Goal: Information Seeking & Learning: Learn about a topic

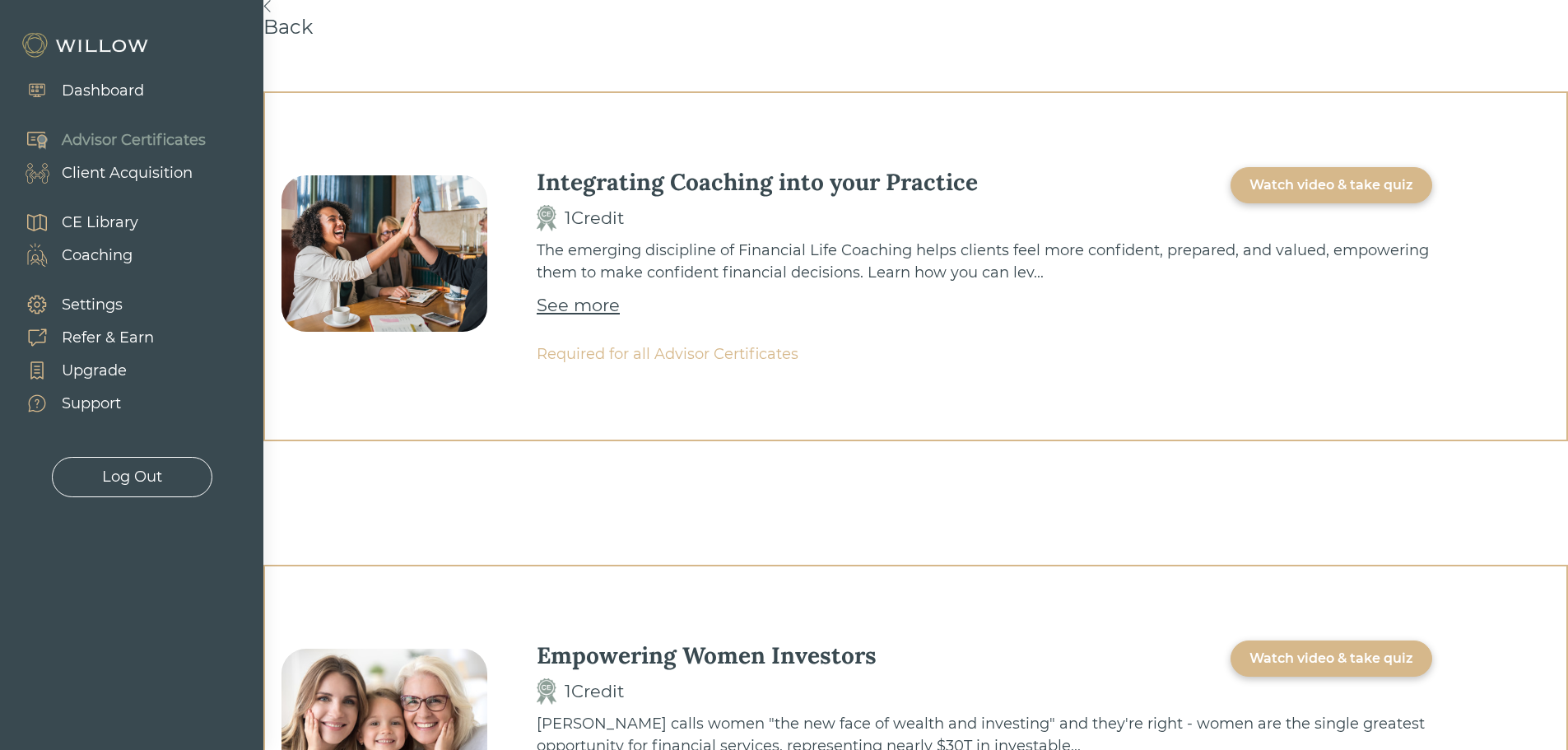
click at [1312, 190] on div "Watch video & take quiz" at bounding box center [1330, 185] width 164 height 20
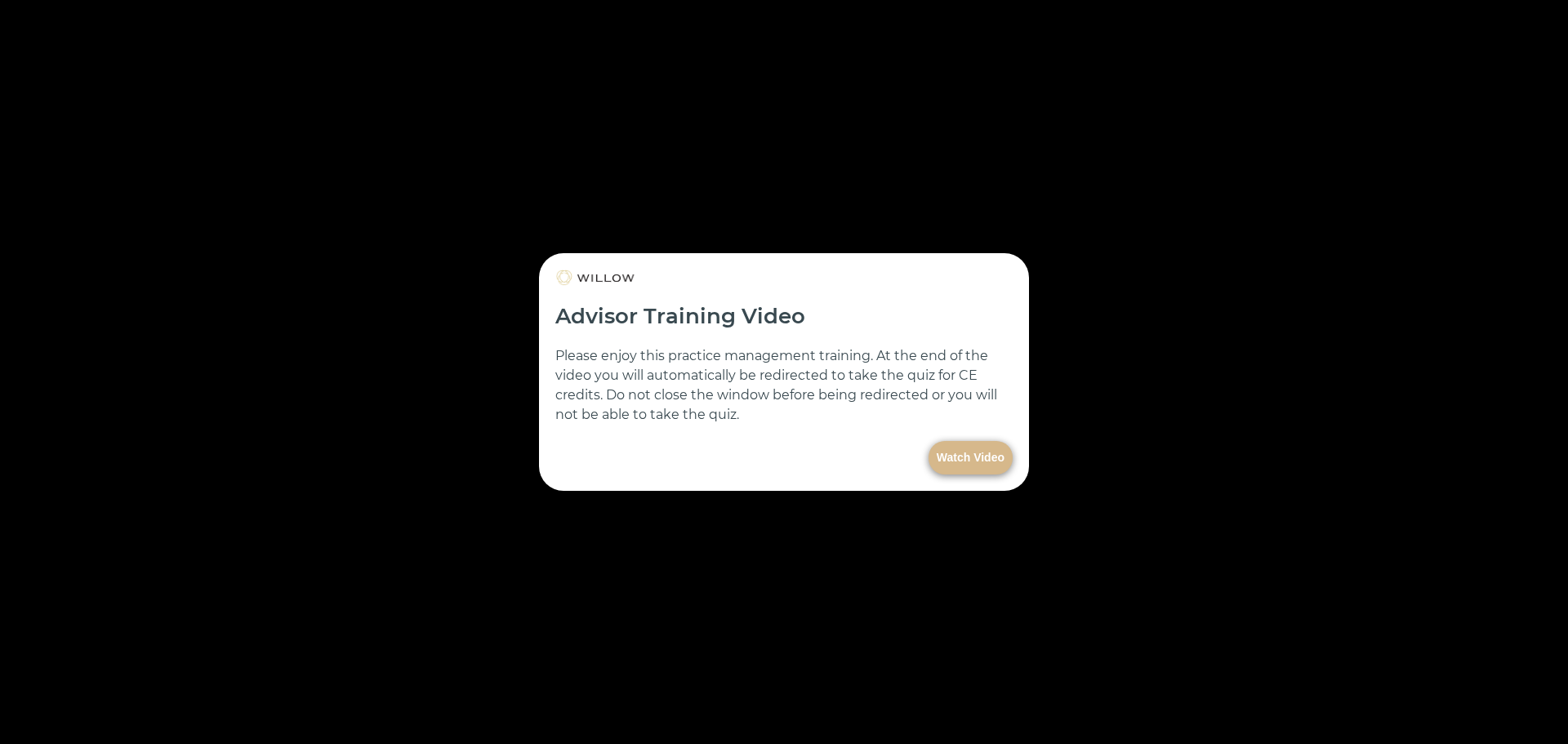
click at [994, 456] on button "Watch Video" at bounding box center [970, 458] width 84 height 34
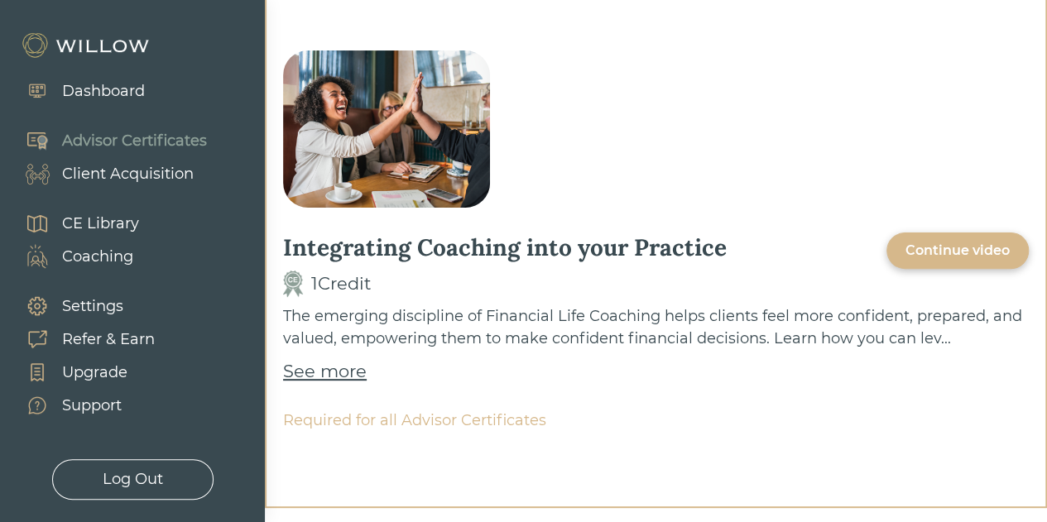
scroll to position [166, 0]
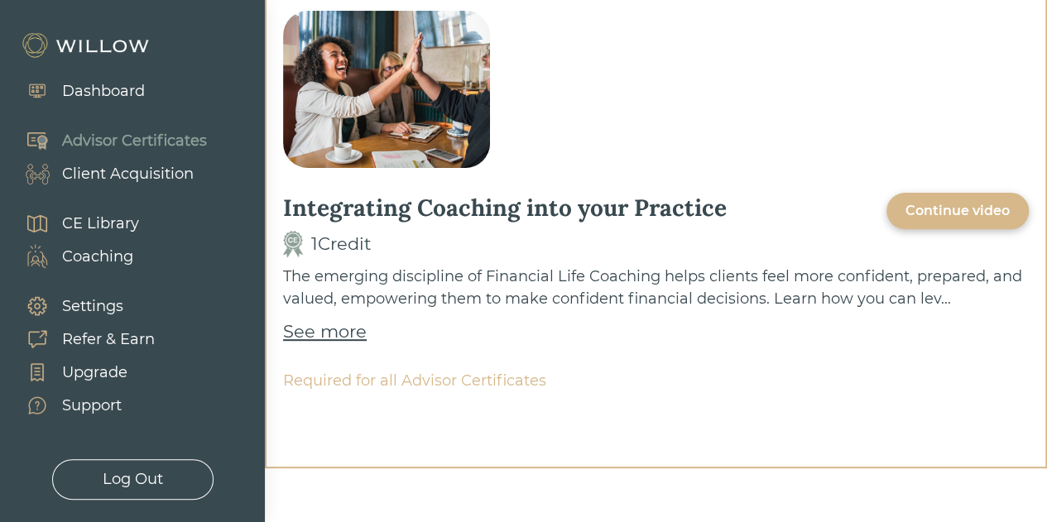
click at [355, 329] on div "See more" at bounding box center [325, 332] width 84 height 26
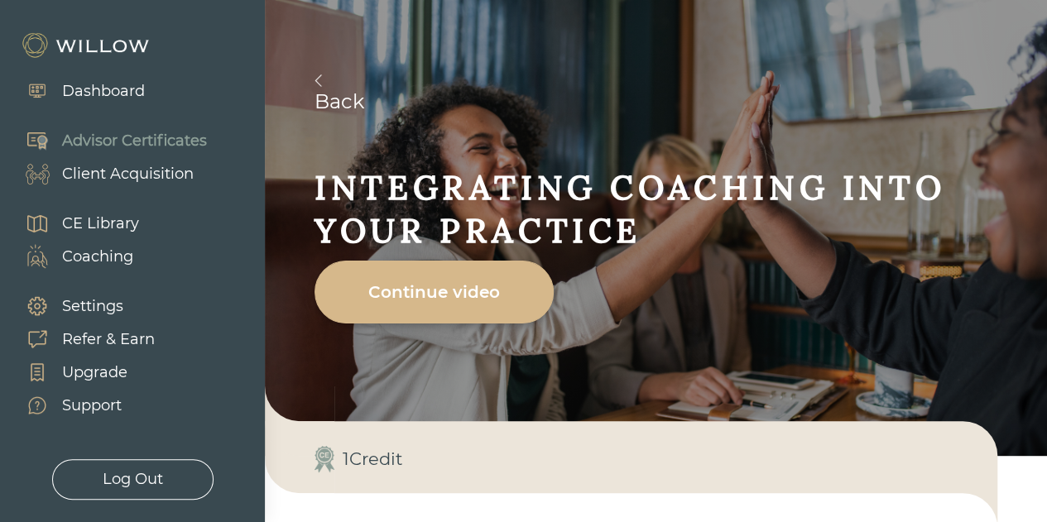
click at [510, 297] on div "Continue video" at bounding box center [434, 292] width 201 height 46
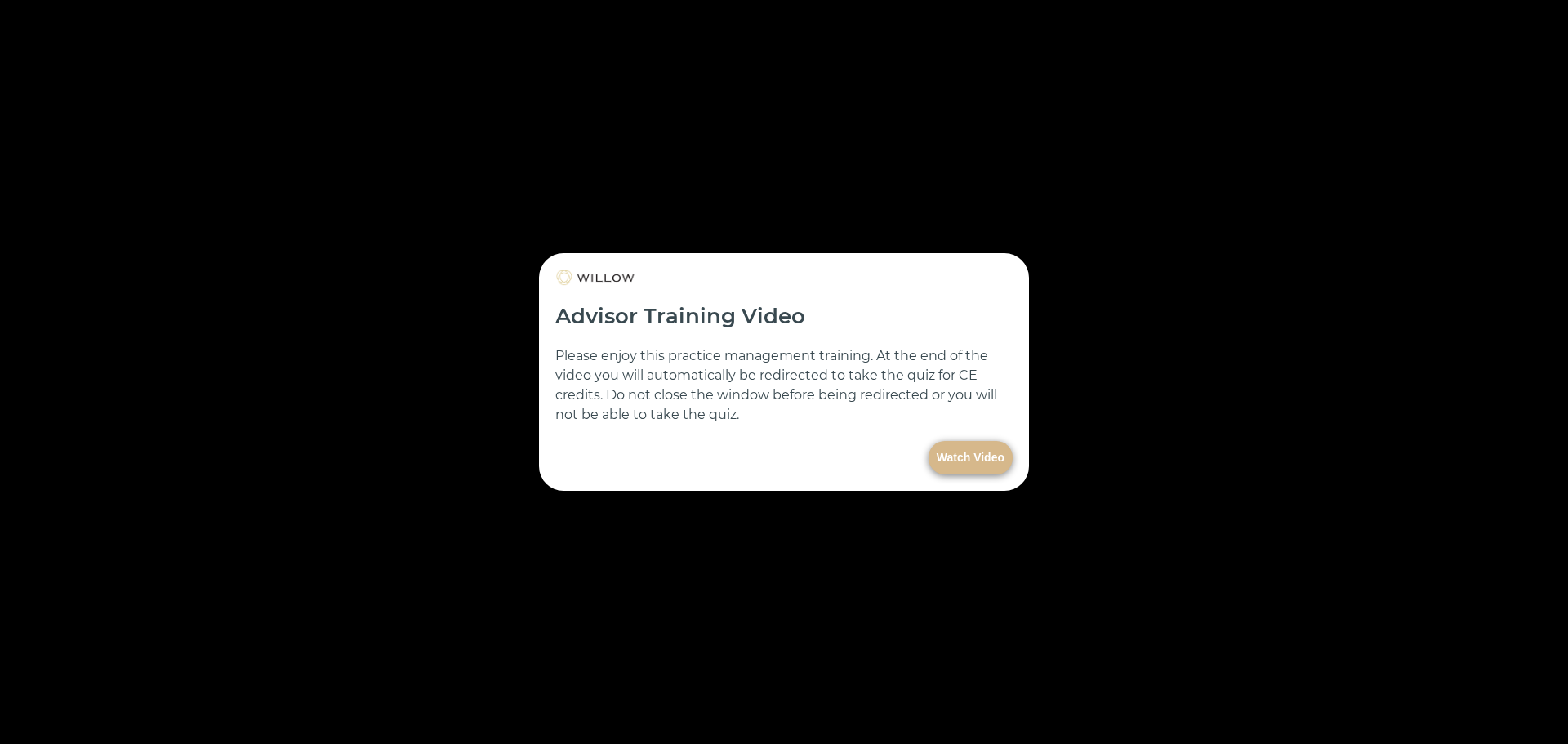
click at [149, 707] on div at bounding box center [784, 372] width 1568 height 744
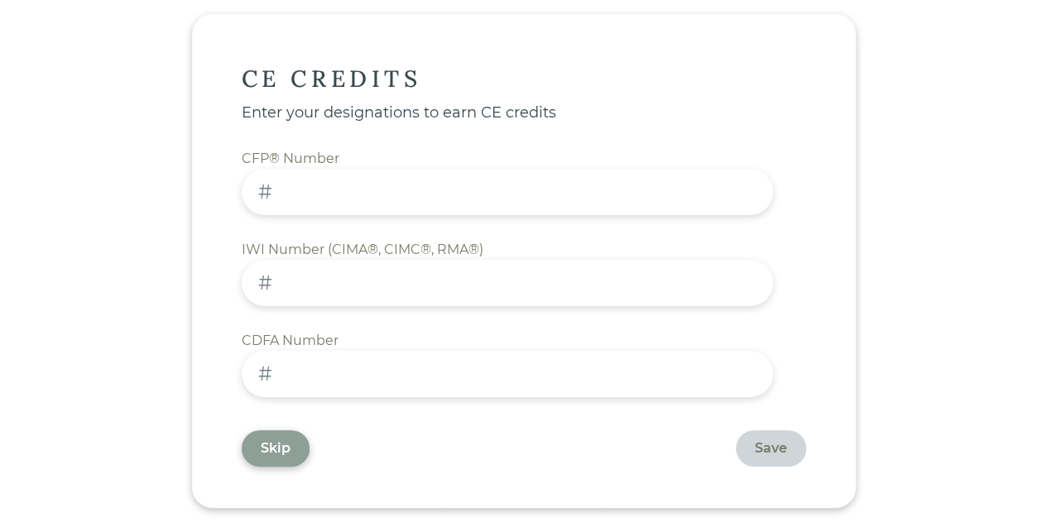
click at [380, 291] on input at bounding box center [507, 283] width 531 height 46
click at [561, 282] on input at bounding box center [507, 283] width 531 height 46
paste input "5703940"
type input "5703940"
click at [755, 444] on div "Save" at bounding box center [771, 449] width 32 height 20
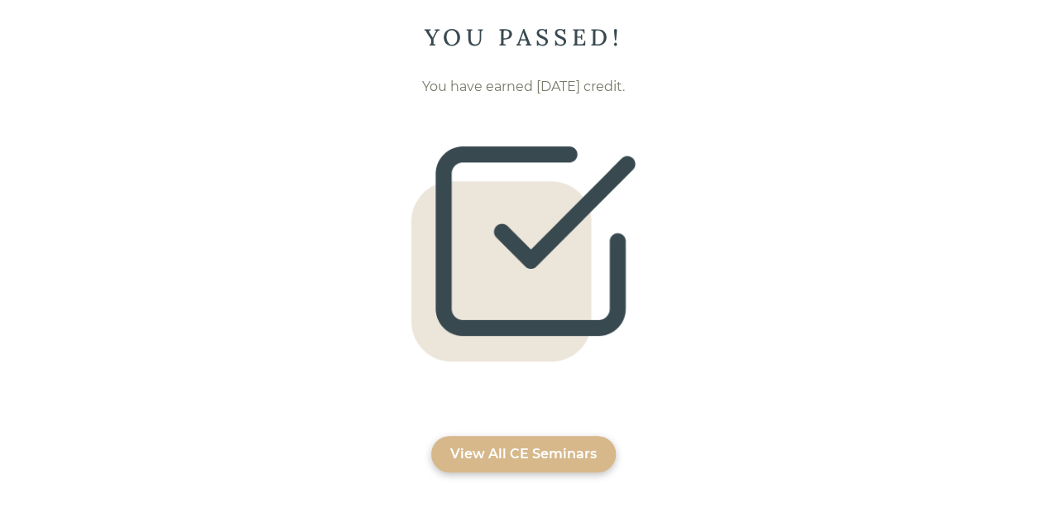
scroll to position [50, 0]
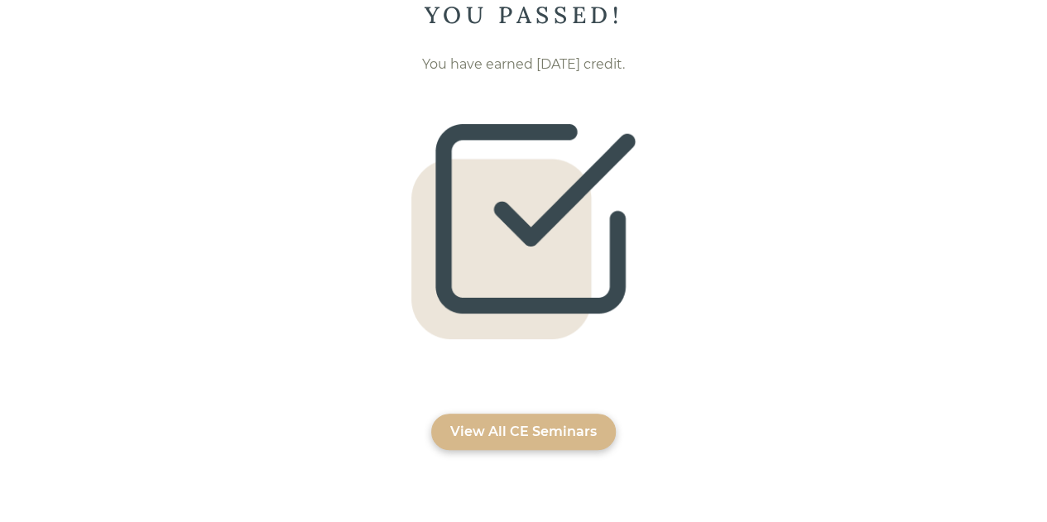
click at [516, 435] on div "View All CE Seminars" at bounding box center [523, 432] width 146 height 20
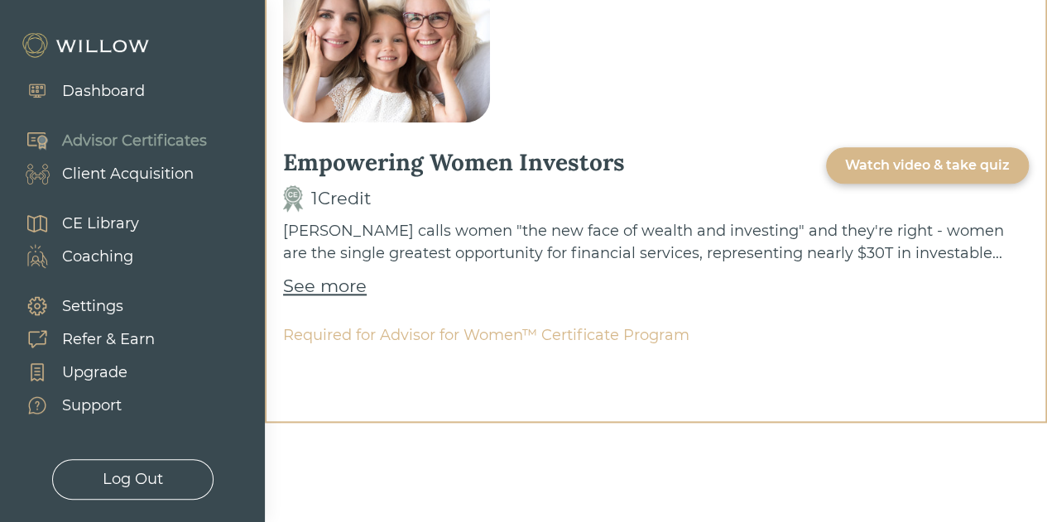
scroll to position [910, 0]
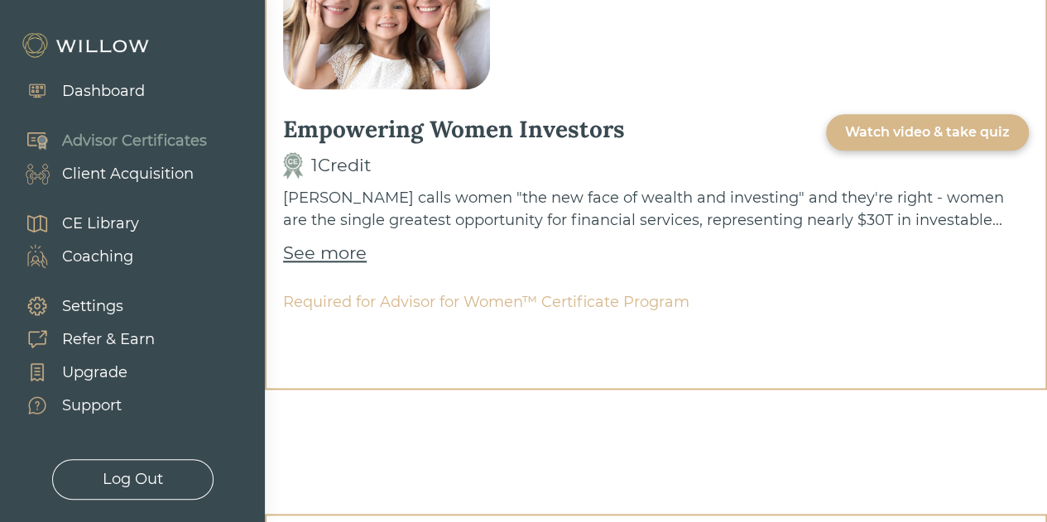
click at [108, 222] on div "CE Library" at bounding box center [100, 224] width 77 height 22
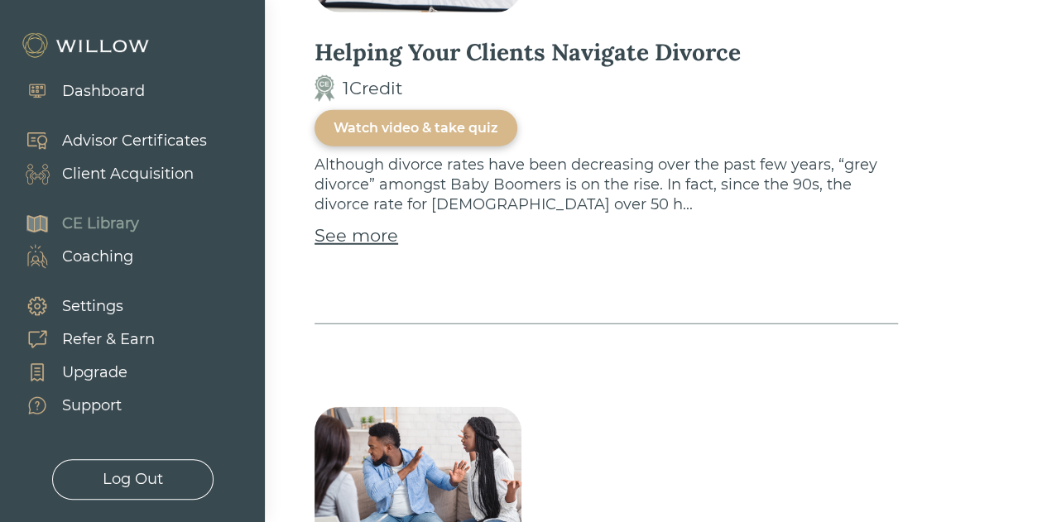
scroll to position [2069, 0]
click at [101, 93] on div "Dashboard" at bounding box center [103, 91] width 83 height 22
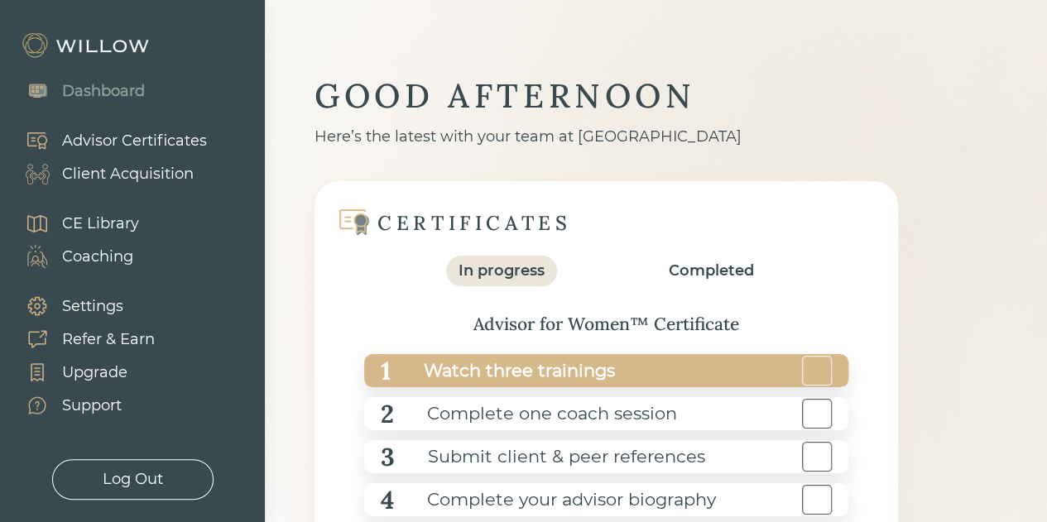
click at [493, 363] on div "Watch three trainings" at bounding box center [503, 371] width 224 height 37
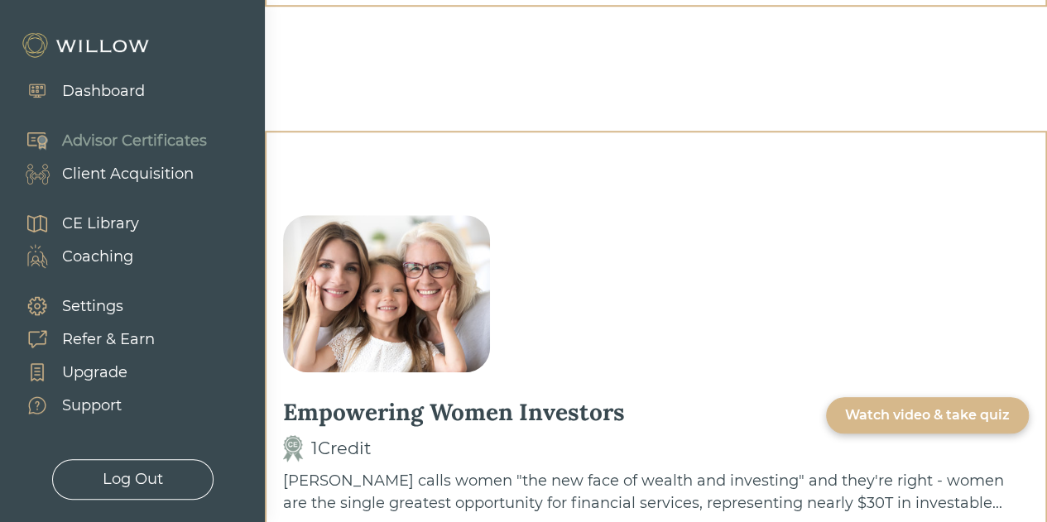
scroll to position [662, 0]
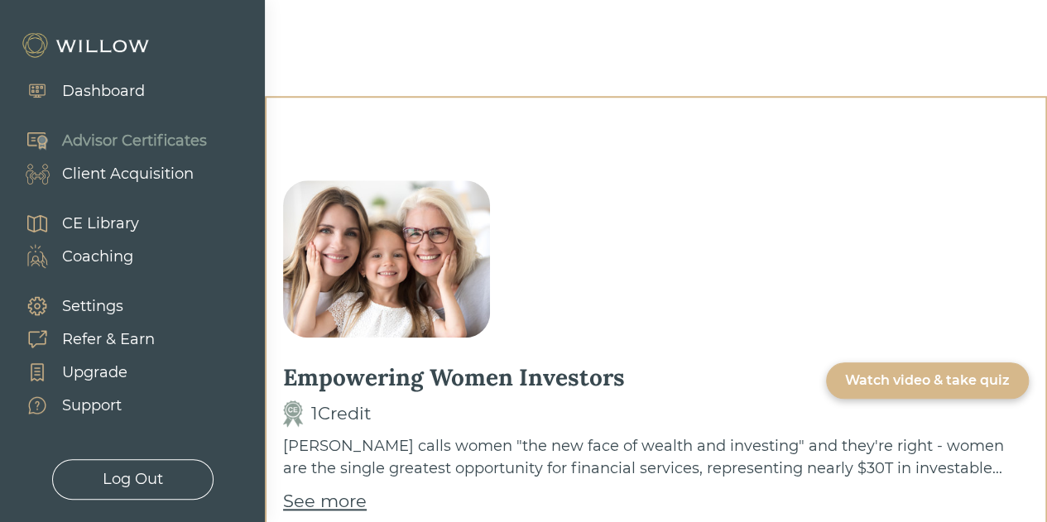
click at [855, 378] on div "Watch video & take quiz" at bounding box center [927, 381] width 165 height 20
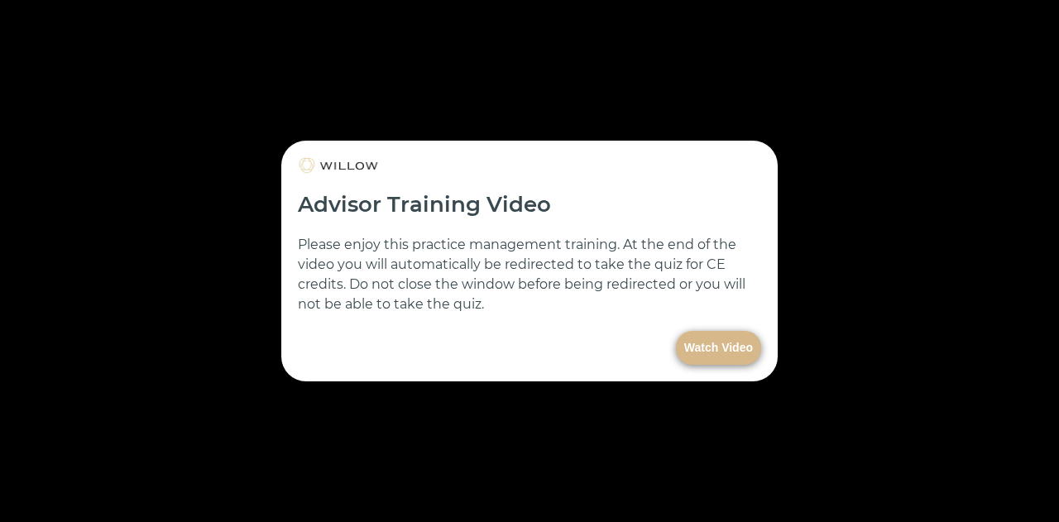
click at [702, 345] on button "Watch Video" at bounding box center [718, 348] width 85 height 34
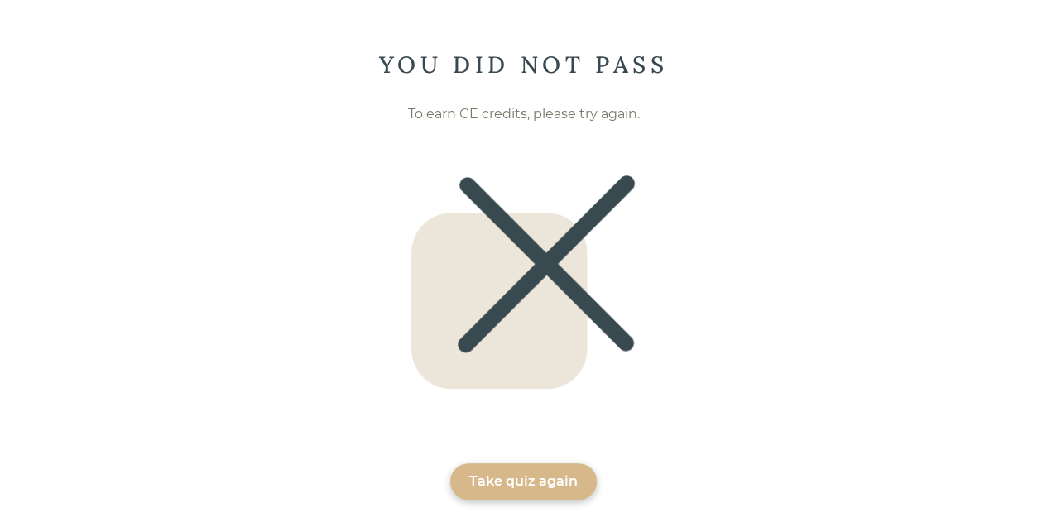
click at [506, 485] on div "Take quiz again" at bounding box center [523, 482] width 108 height 20
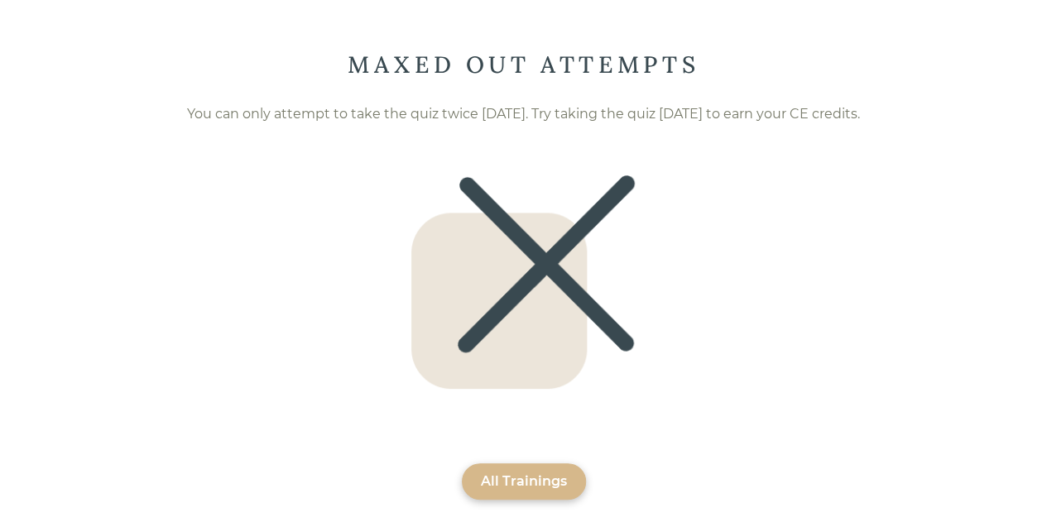
click at [498, 474] on div "All Trainings" at bounding box center [524, 482] width 86 height 20
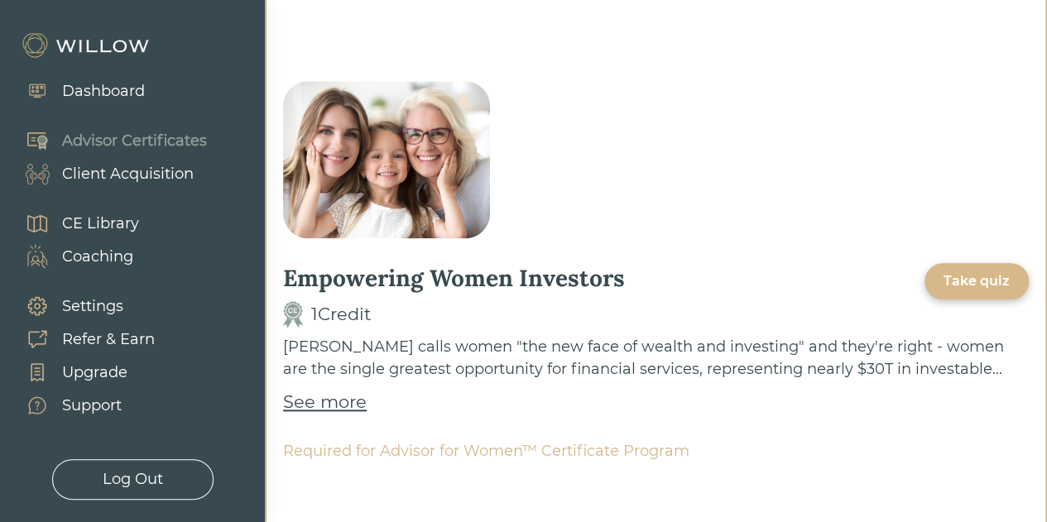
scroll to position [828, 0]
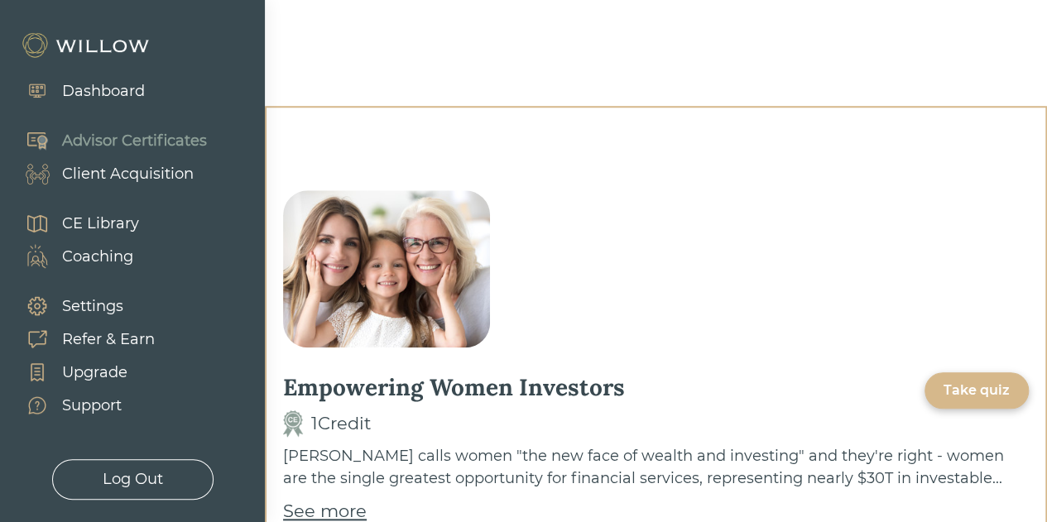
click at [108, 93] on div "Dashboard" at bounding box center [103, 91] width 83 height 22
